Goal: Find specific page/section: Find specific page/section

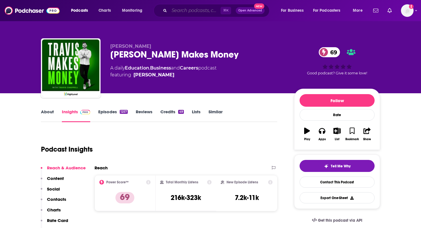
click at [171, 14] on input "Search podcasts, credits, & more..." at bounding box center [194, 10] width 51 height 9
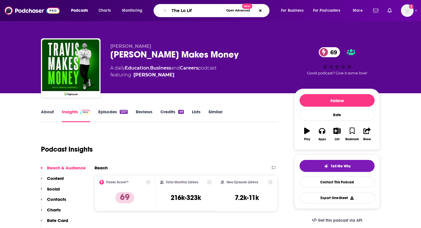
type input "The Lo Life"
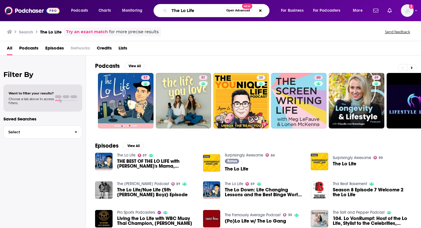
click at [206, 8] on input "The Lo Life" at bounding box center [196, 10] width 54 height 9
type input "The Lo Life Podcast"
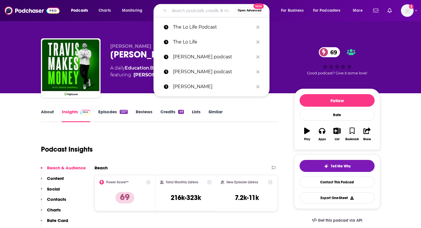
click at [176, 10] on input "Search podcasts, credits, & more..." at bounding box center [202, 10] width 66 height 9
click at [179, 41] on p "The Lo Life" at bounding box center [213, 42] width 80 height 15
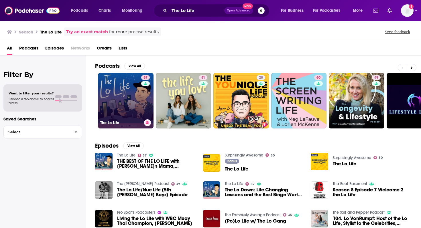
click at [131, 105] on link "57 The Lo Life" at bounding box center [126, 101] width 56 height 56
